Goal: Check status

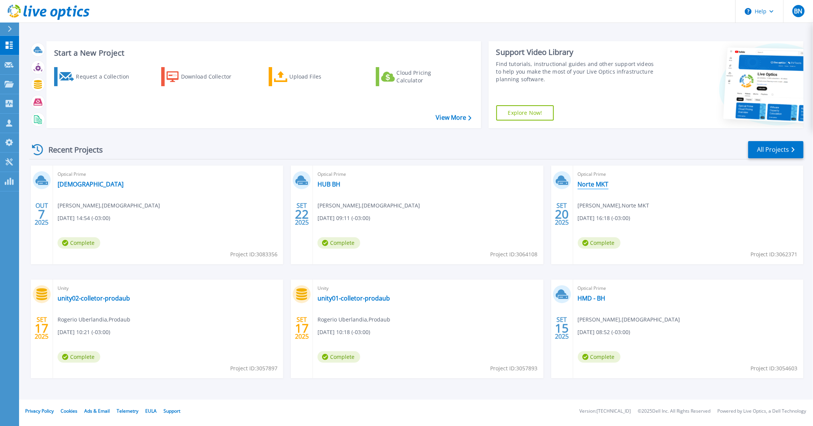
click at [593, 185] on link "Norte MKT" at bounding box center [593, 184] width 31 height 8
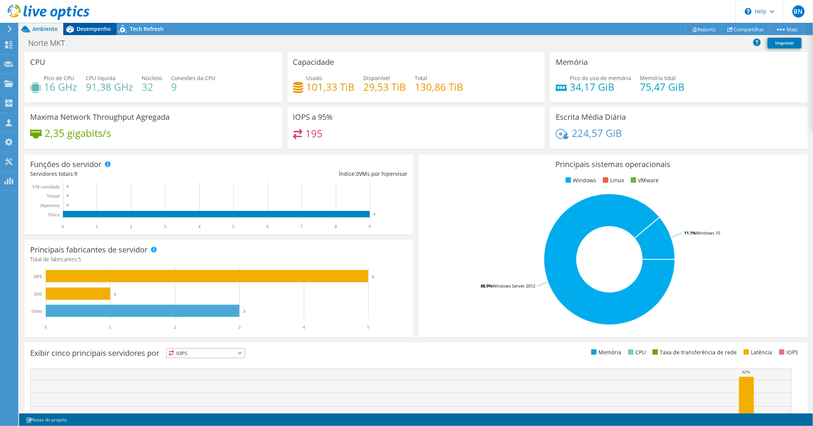
click at [94, 24] on div "Desempenho" at bounding box center [89, 29] width 53 height 12
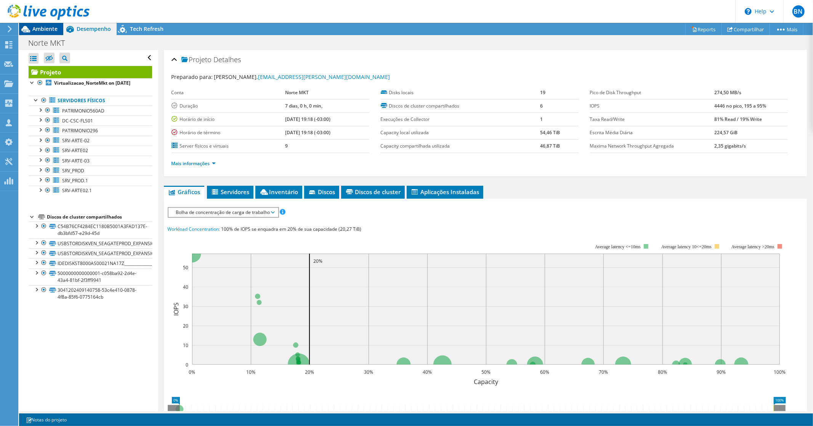
click at [42, 32] on span "Ambiente" at bounding box center [44, 28] width 25 height 7
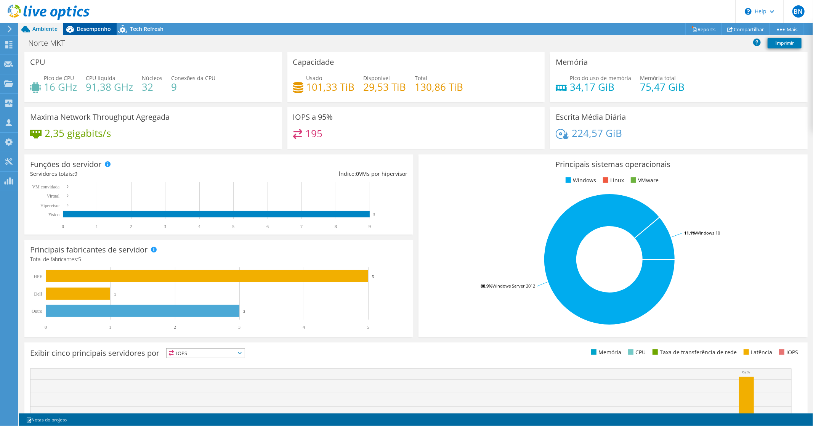
click at [86, 28] on span "Desempenho" at bounding box center [94, 28] width 34 height 7
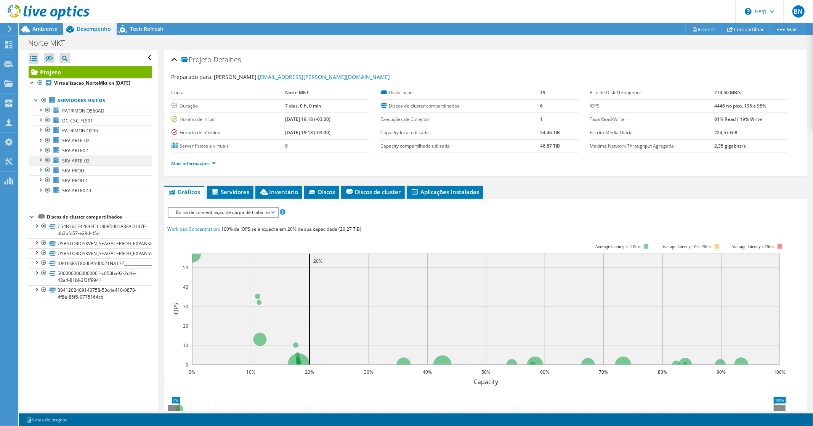
click at [47, 165] on div at bounding box center [48, 160] width 8 height 9
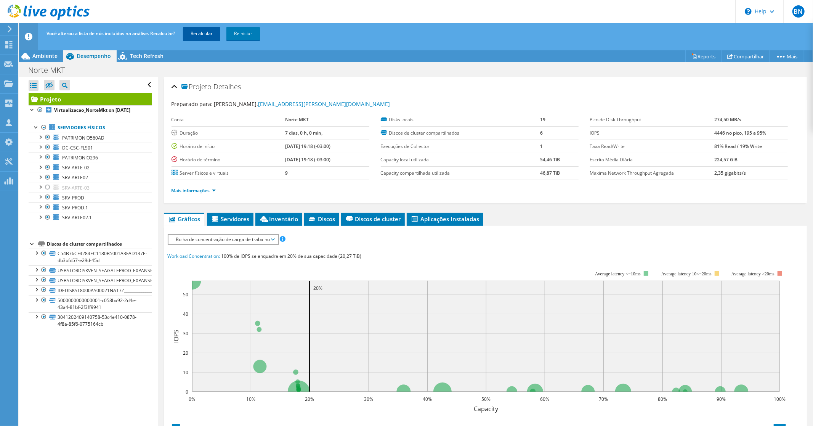
click at [207, 38] on link "Recalcular" at bounding box center [201, 34] width 37 height 14
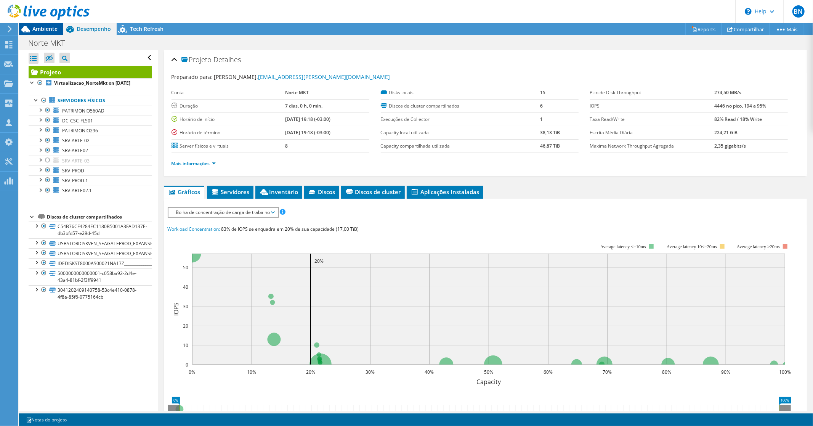
click at [41, 27] on span "Ambiente" at bounding box center [44, 28] width 25 height 7
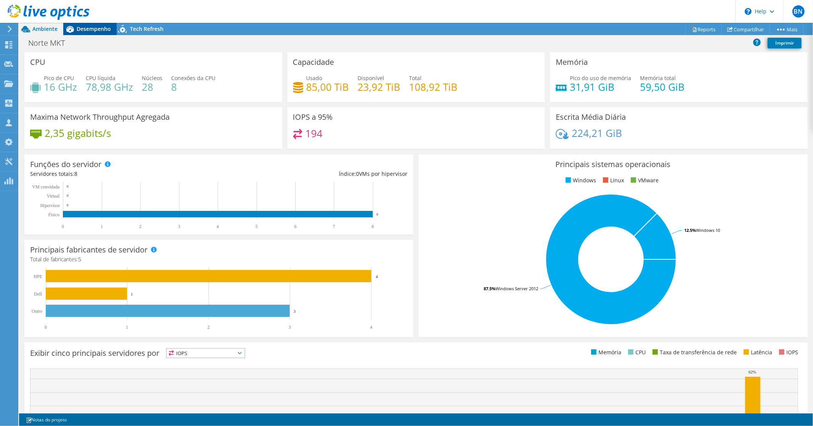
click at [85, 31] on span "Desempenho" at bounding box center [94, 28] width 34 height 7
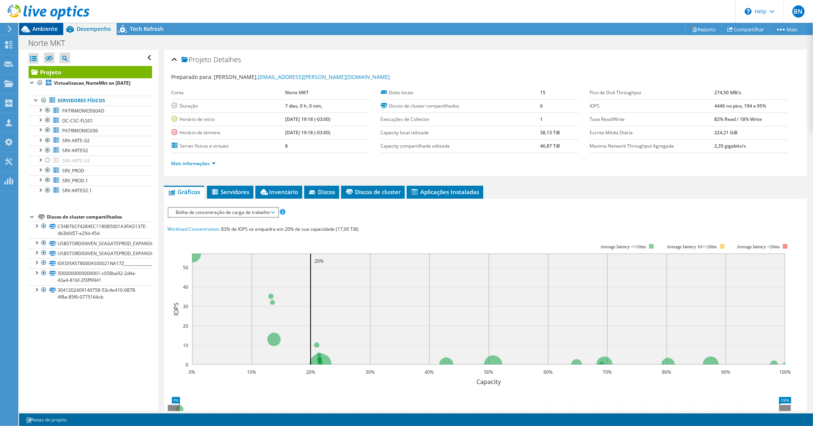
click at [40, 25] on span "Ambiente" at bounding box center [44, 28] width 25 height 7
